Goal: Task Accomplishment & Management: Complete application form

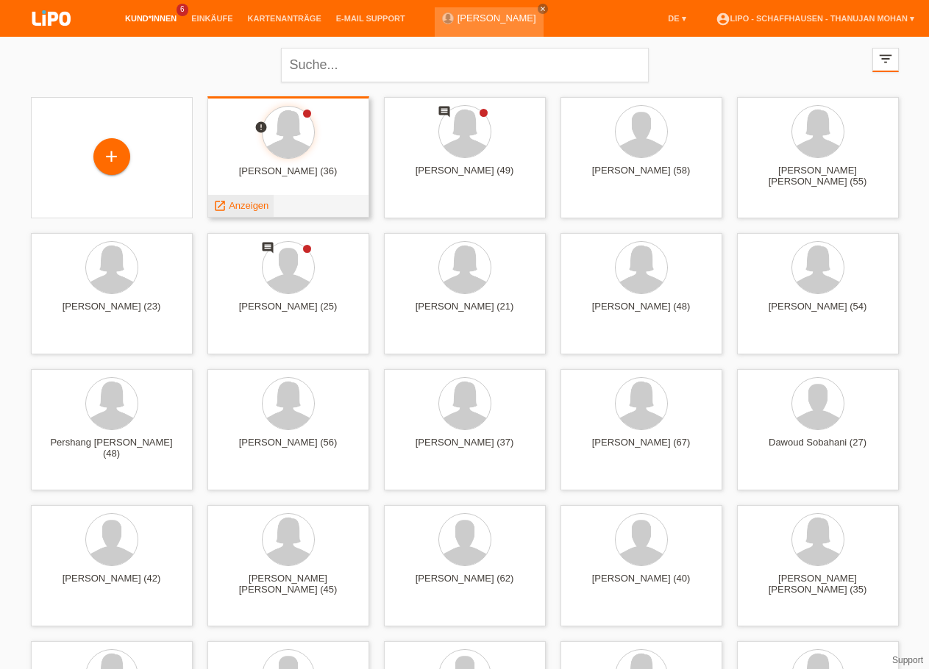
click at [252, 211] on span "Anzeigen" at bounding box center [249, 205] width 40 height 11
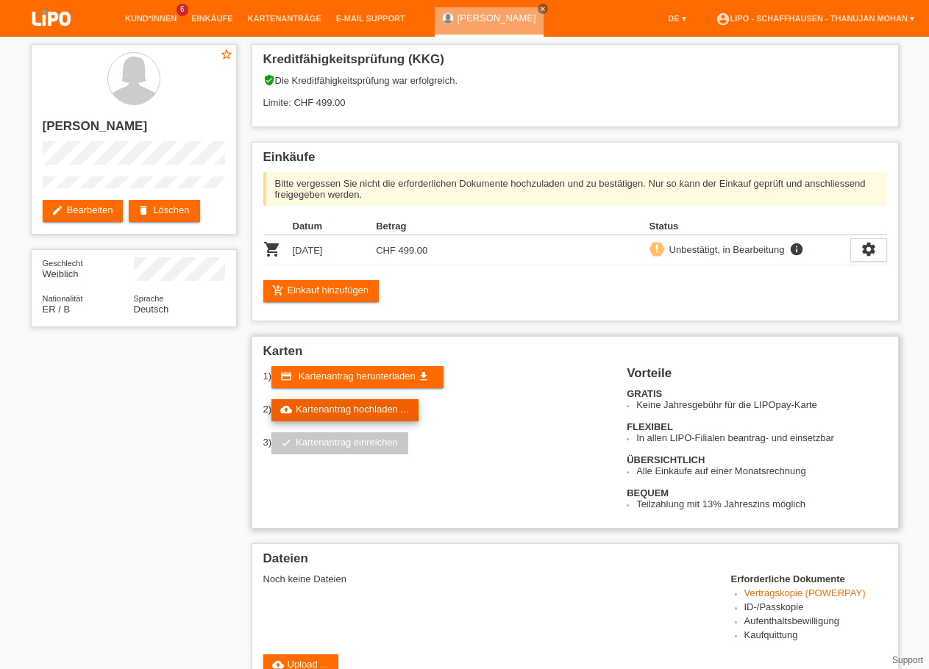
click at [335, 420] on link "cloud_upload Kartenantrag hochladen ..." at bounding box center [344, 410] width 147 height 22
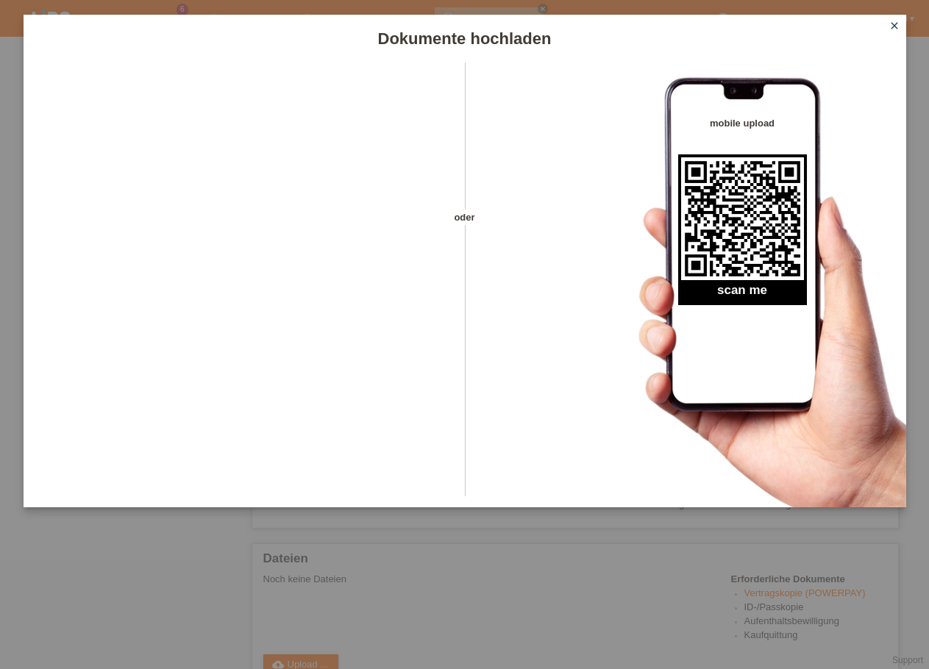
click at [891, 30] on icon "close" at bounding box center [895, 26] width 12 height 12
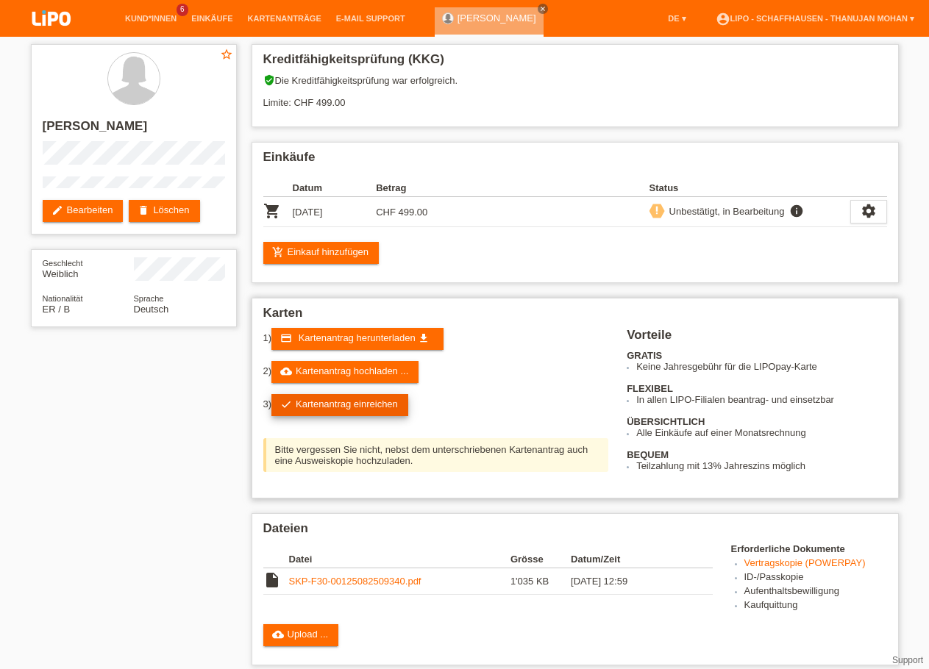
click at [363, 416] on link "check Kartenantrag einreichen" at bounding box center [339, 405] width 137 height 22
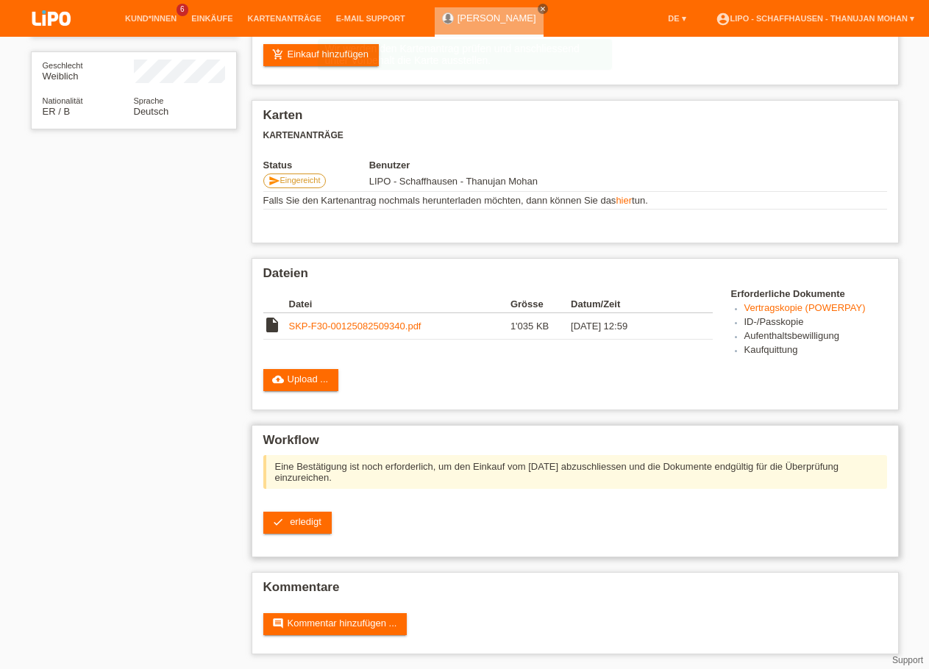
scroll to position [216, 0]
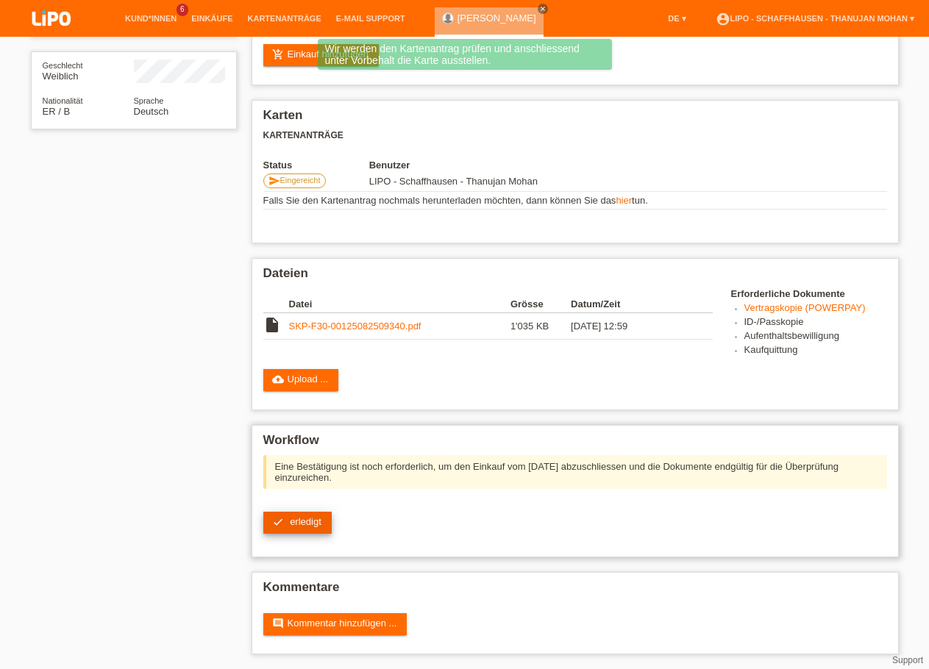
click at [321, 523] on link "check erledigt" at bounding box center [297, 523] width 68 height 22
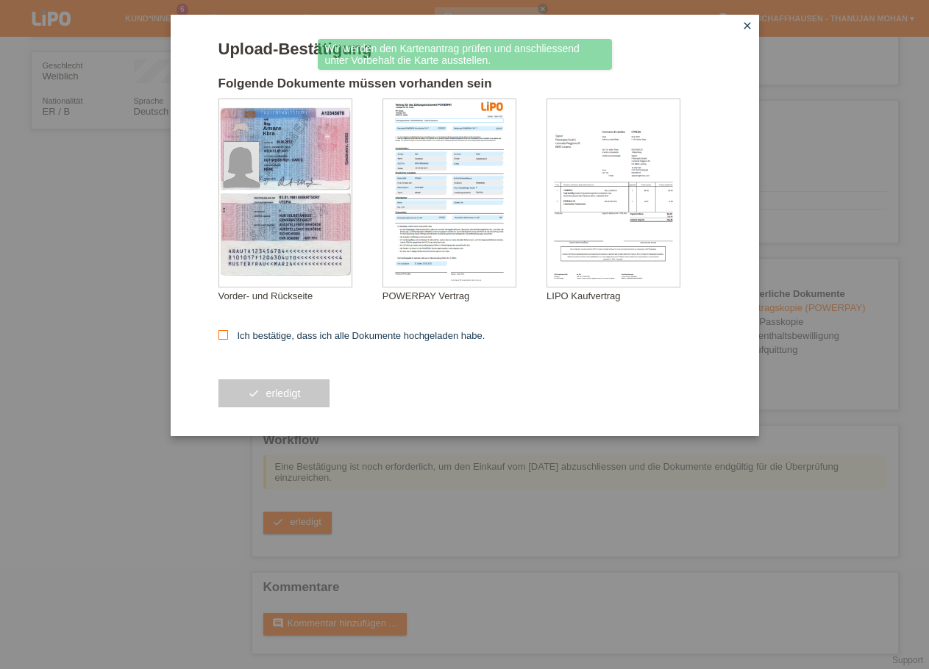
click at [286, 341] on label "Ich bestätige, dass ich alle Dokumente hochgeladen habe." at bounding box center [351, 335] width 267 height 11
click at [228, 340] on input "Ich bestätige, dass ich alle Dokumente hochgeladen habe." at bounding box center [223, 335] width 10 height 10
checkbox input "true"
click at [293, 396] on span "erledigt" at bounding box center [283, 394] width 35 height 12
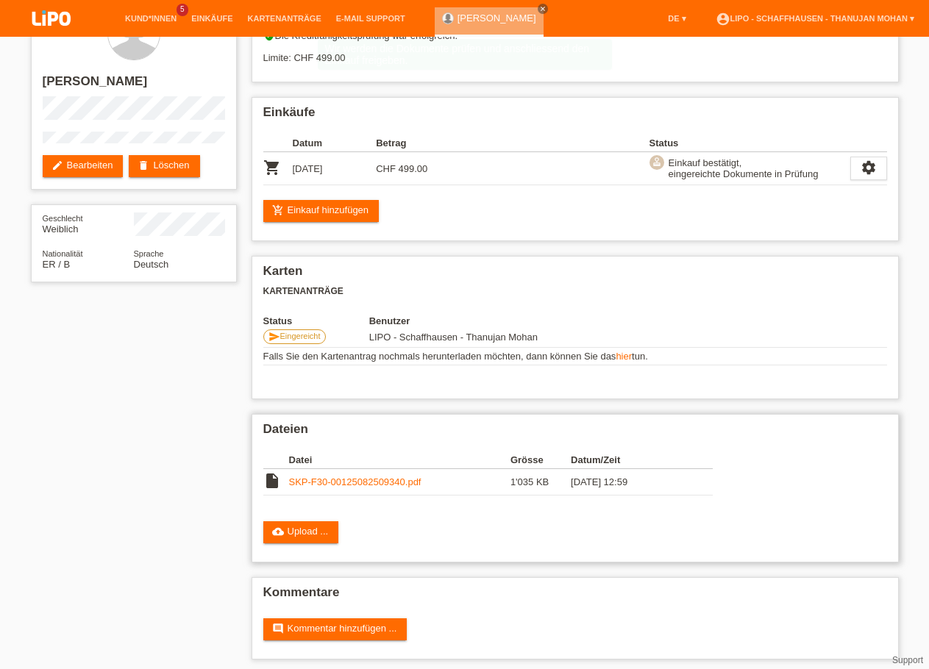
scroll to position [63, 0]
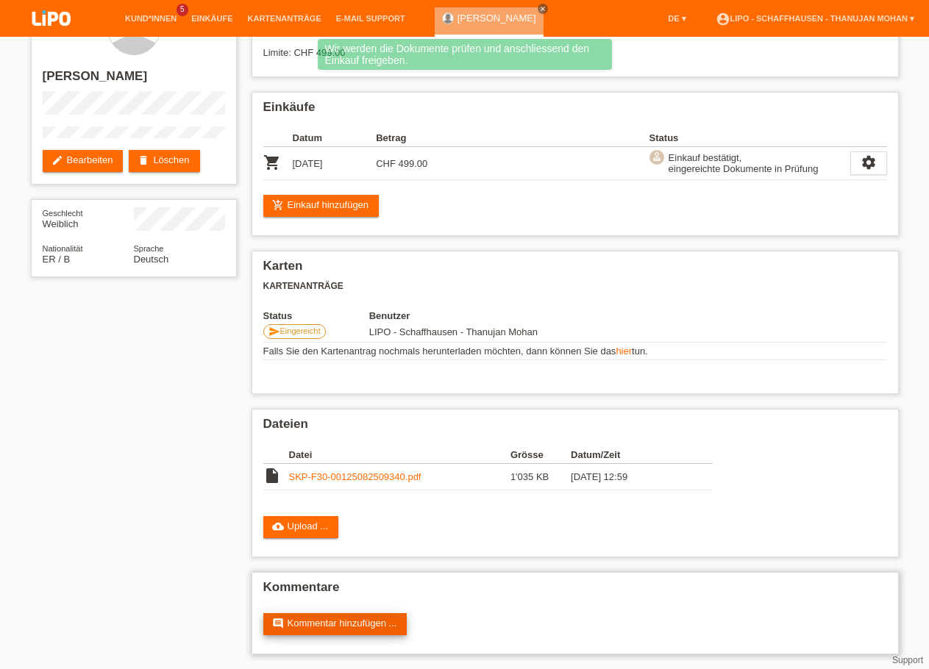
drag, startPoint x: 389, startPoint y: 629, endPoint x: 387, endPoint y: 619, distance: 10.5
click at [388, 628] on link "comment Kommentar hinzufügen ..." at bounding box center [335, 624] width 144 height 22
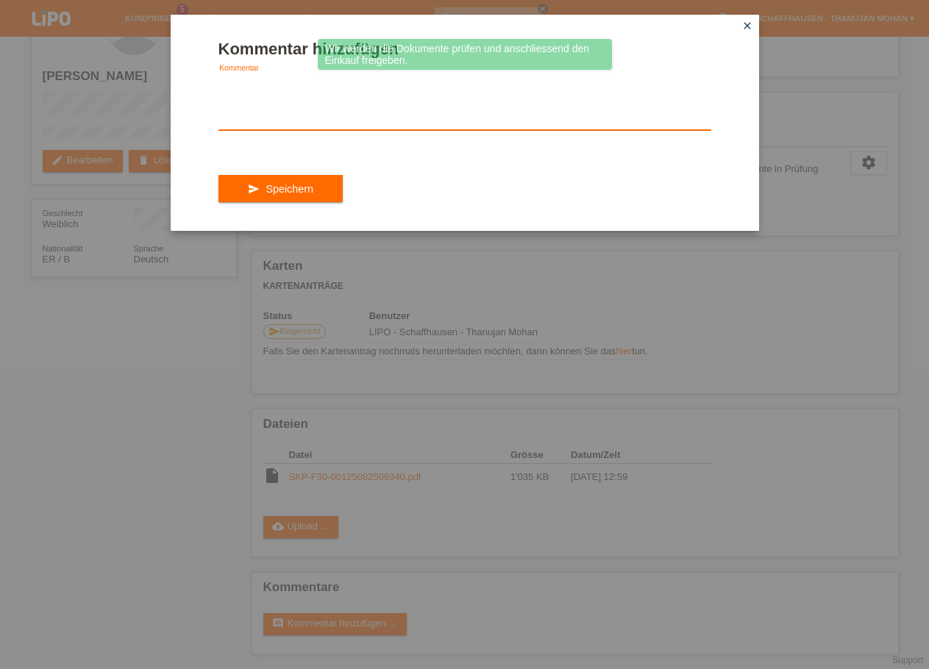
click at [460, 115] on textarea at bounding box center [464, 102] width 493 height 57
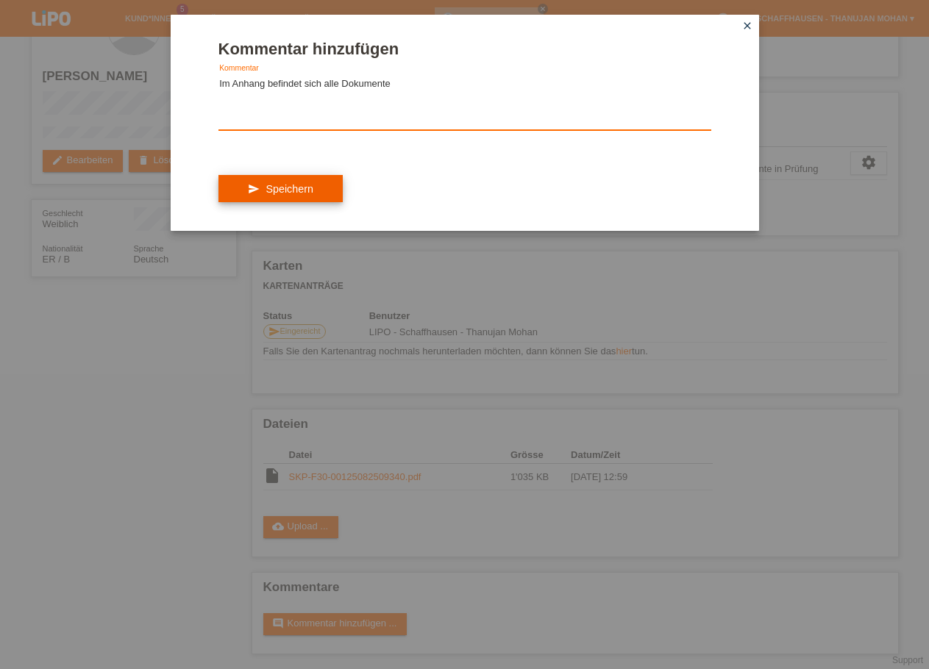
type textarea "Im Anhang befindet sich alle Dokumente"
click at [335, 203] on button "send Speichern" at bounding box center [280, 189] width 124 height 28
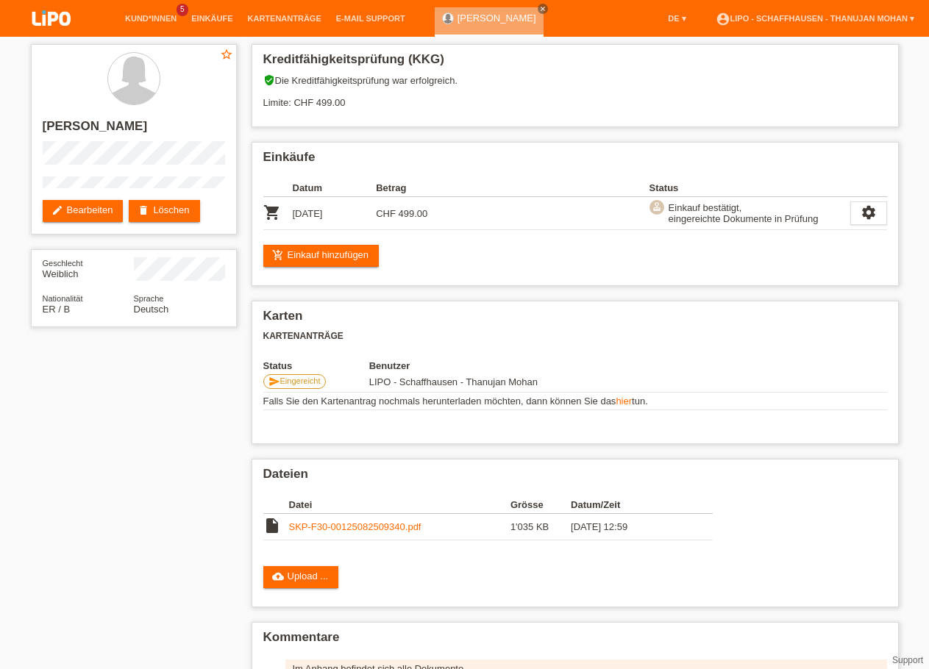
click at [54, 27] on img at bounding box center [52, 19] width 74 height 39
